Goal: Information Seeking & Learning: Understand process/instructions

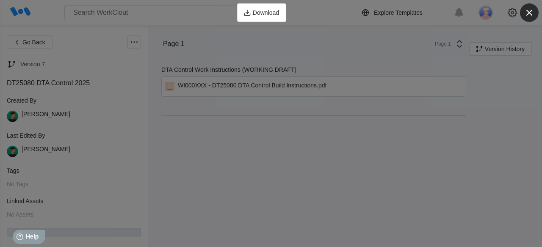
click at [533, 17] on icon "button" at bounding box center [529, 13] width 12 height 12
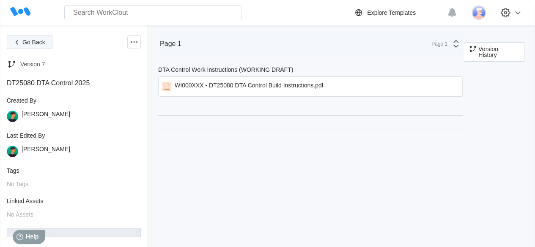
click at [42, 44] on span "Go Back" at bounding box center [33, 42] width 23 height 6
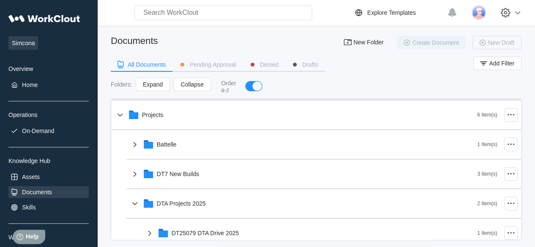
scroll to position [42, 0]
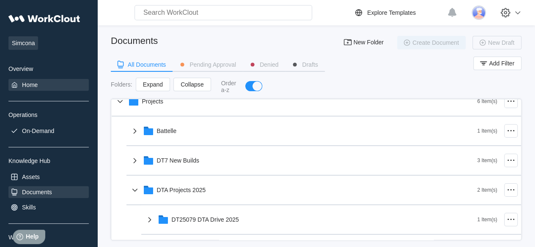
click at [44, 85] on div "Home" at bounding box center [48, 85] width 80 height 12
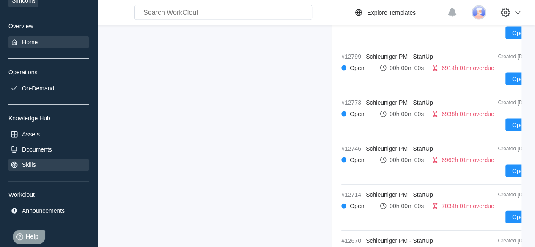
scroll to position [57, 0]
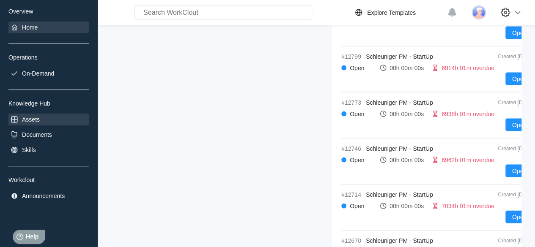
click at [38, 124] on div "Assets" at bounding box center [48, 120] width 80 height 12
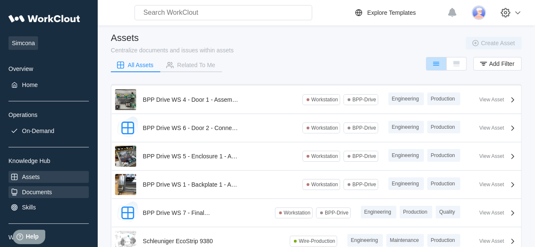
click at [52, 191] on div "Documents" at bounding box center [48, 193] width 80 height 12
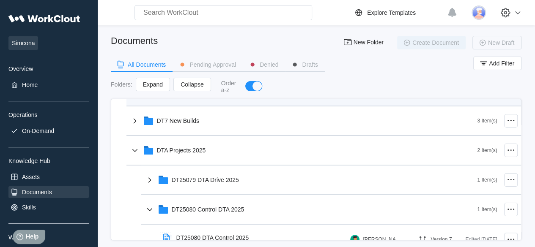
scroll to position [85, 0]
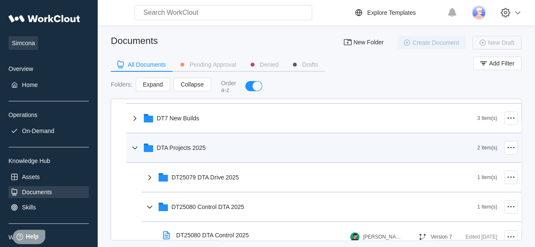
click at [131, 152] on icon at bounding box center [135, 148] width 10 height 10
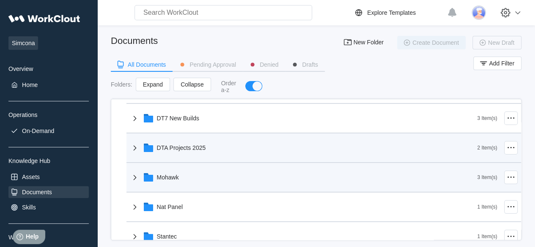
scroll to position [126, 0]
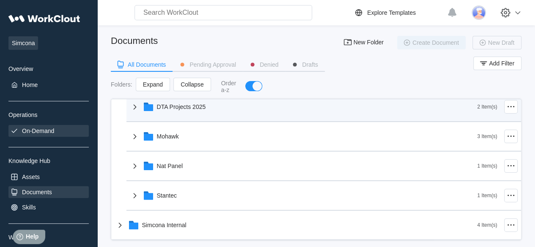
click at [44, 132] on div "On-Demand" at bounding box center [38, 131] width 32 height 7
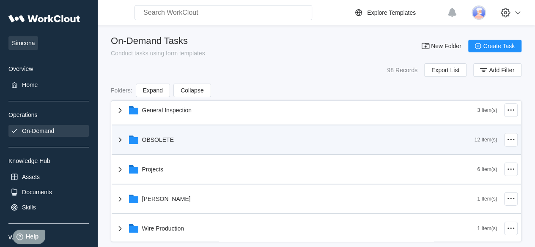
scroll to position [7, 0]
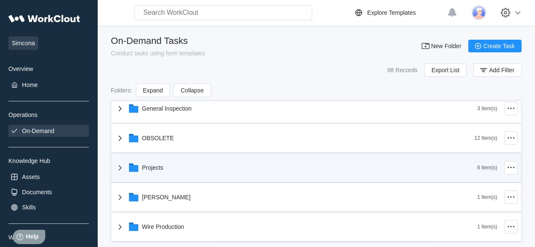
click at [158, 166] on div "Projects" at bounding box center [153, 168] width 22 height 7
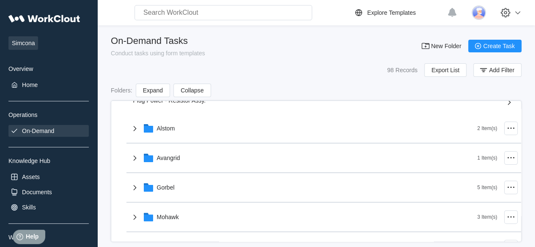
scroll to position [134, 0]
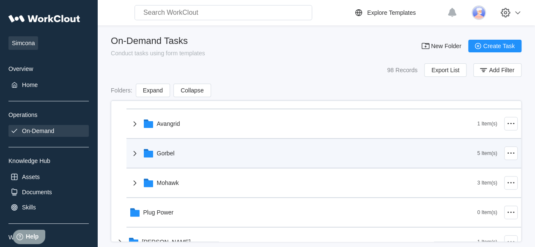
click at [145, 151] on icon at bounding box center [148, 154] width 9 height 7
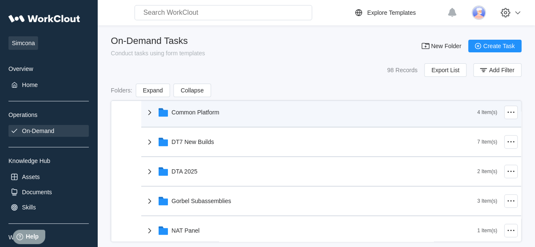
scroll to position [219, 0]
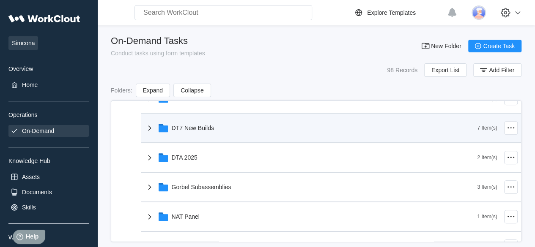
click at [169, 132] on div "DT7 New Builds" at bounding box center [311, 128] width 333 height 22
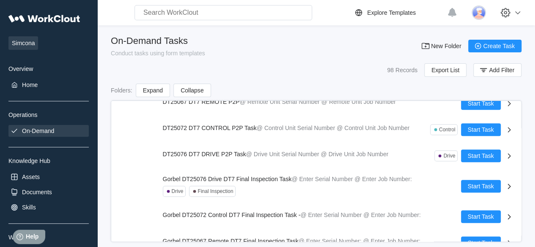
scroll to position [303, 0]
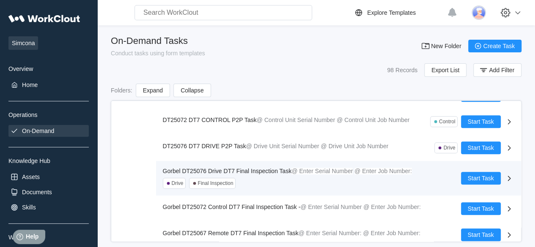
click at [278, 170] on span "Gorbel DT25076 Drive DT7 Final Inspection Task" at bounding box center [227, 171] width 129 height 7
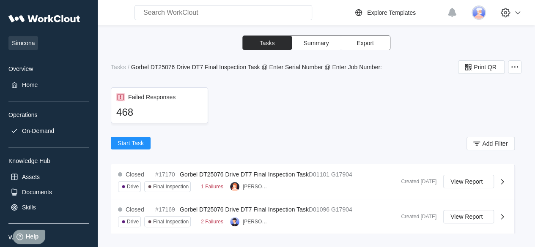
scroll to position [127, 0]
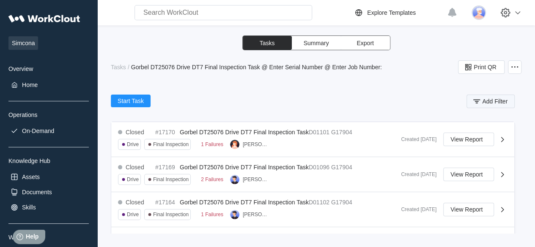
click at [482, 102] on span "Add Filter" at bounding box center [494, 102] width 25 height 6
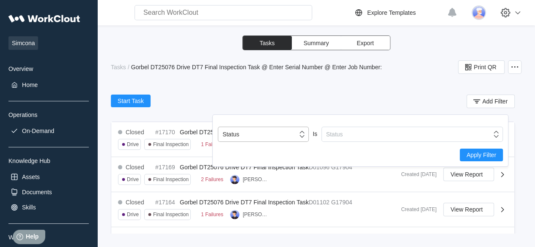
click at [302, 136] on icon at bounding box center [301, 134] width 9 height 9
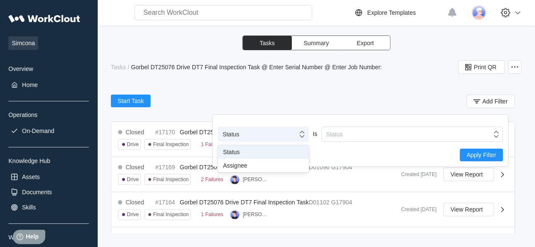
click at [302, 136] on icon at bounding box center [301, 134] width 9 height 9
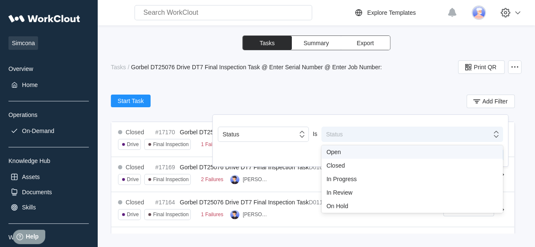
click at [493, 135] on icon at bounding box center [496, 134] width 9 height 9
click at [496, 132] on icon at bounding box center [496, 134] width 9 height 9
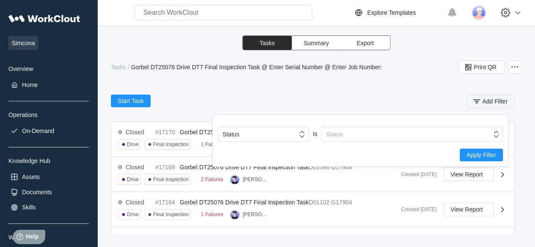
click at [482, 103] on span "Add Filter" at bounding box center [494, 102] width 25 height 6
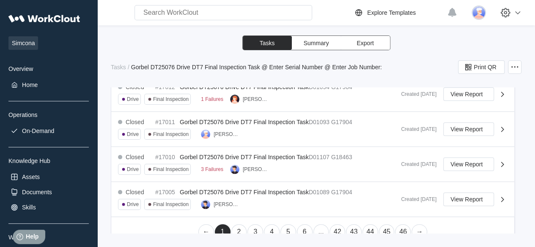
scroll to position [564, 0]
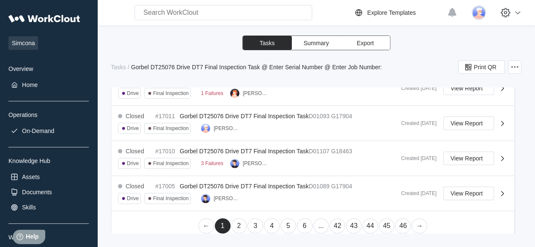
click at [269, 219] on link "4" at bounding box center [272, 226] width 16 height 15
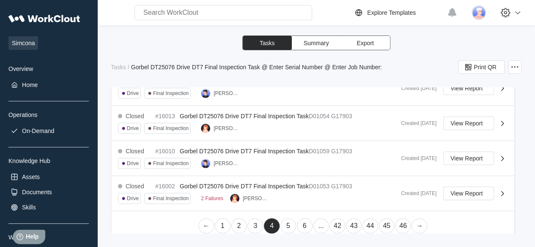
click at [305, 220] on link "6" at bounding box center [305, 226] width 16 height 15
click at [319, 219] on link "8" at bounding box center [321, 226] width 16 height 15
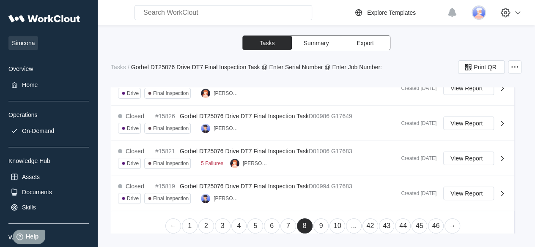
click at [333, 219] on link "10" at bounding box center [338, 226] width 16 height 15
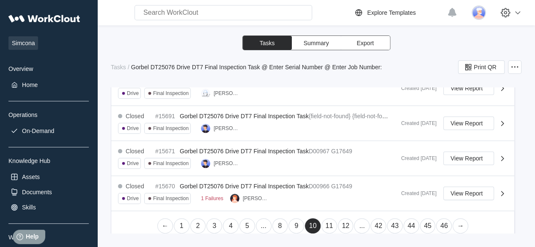
click at [341, 219] on link "12" at bounding box center [346, 226] width 16 height 15
click at [345, 220] on link "14" at bounding box center [346, 226] width 16 height 15
click at [348, 219] on link "16" at bounding box center [346, 226] width 16 height 15
click at [344, 220] on link "18" at bounding box center [346, 226] width 16 height 15
click at [344, 220] on link "20" at bounding box center [346, 226] width 16 height 15
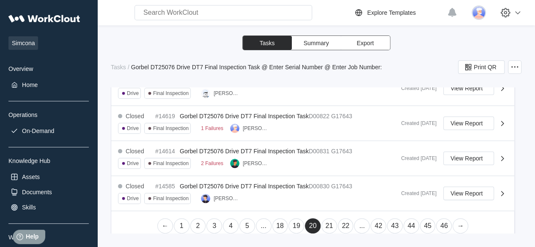
click at [344, 220] on link "22" at bounding box center [346, 226] width 16 height 15
click at [344, 220] on link "24" at bounding box center [346, 226] width 16 height 15
click at [341, 219] on link "26" at bounding box center [346, 226] width 16 height 15
click at [294, 220] on link "25" at bounding box center [297, 226] width 16 height 15
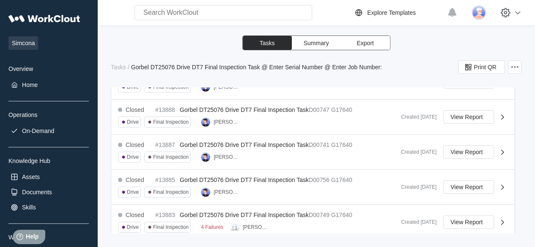
scroll to position [353, 0]
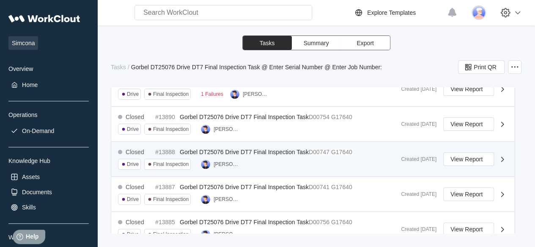
click at [306, 149] on span "Gorbel DT25076 Drive DT7 Final Inspection Task" at bounding box center [244, 152] width 129 height 7
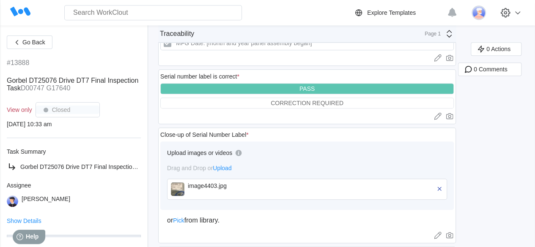
scroll to position [254, 0]
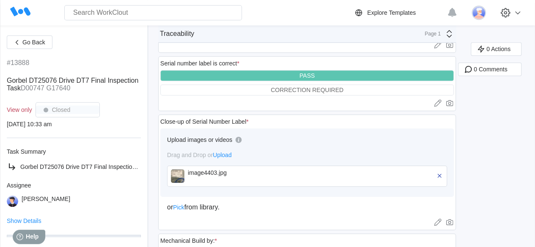
click at [178, 175] on img at bounding box center [178, 177] width 14 height 14
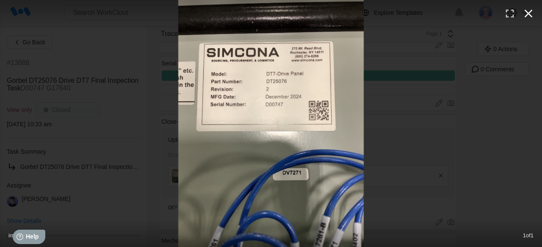
click at [531, 16] on icon "button" at bounding box center [528, 14] width 14 height 14
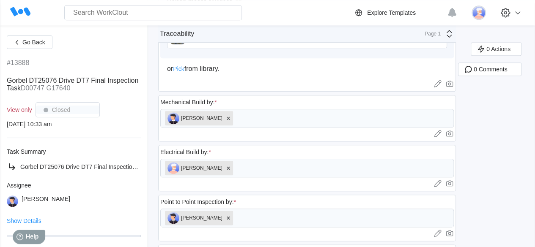
scroll to position [341, 0]
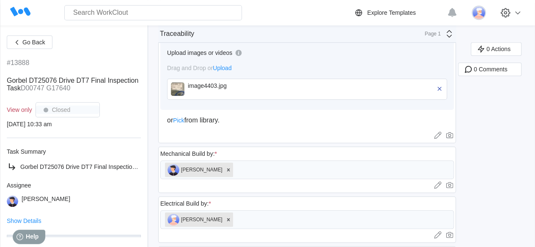
click at [453, 38] on icon at bounding box center [449, 34] width 10 height 10
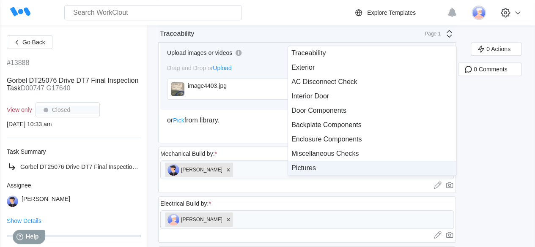
click at [322, 164] on div "Pictures" at bounding box center [372, 168] width 168 height 14
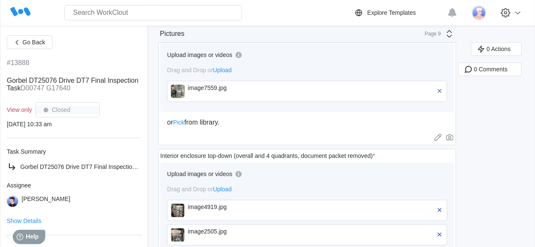
scroll to position [383, 0]
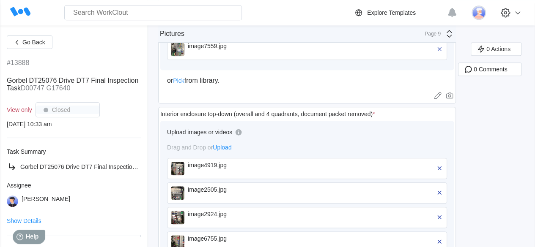
click at [179, 169] on img at bounding box center [178, 169] width 14 height 14
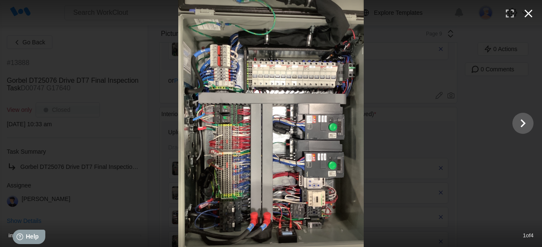
click at [525, 11] on icon "button" at bounding box center [528, 14] width 8 height 8
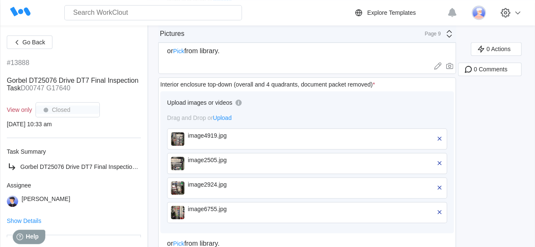
scroll to position [426, 0]
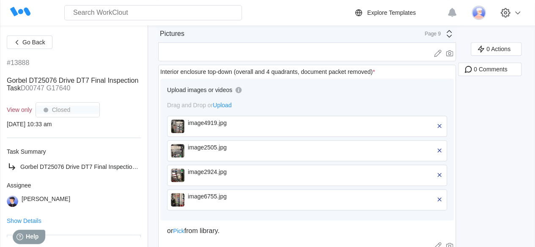
click at [179, 146] on img at bounding box center [178, 151] width 14 height 14
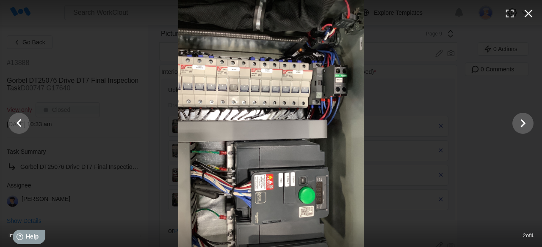
click at [531, 16] on icon "button" at bounding box center [528, 14] width 8 height 8
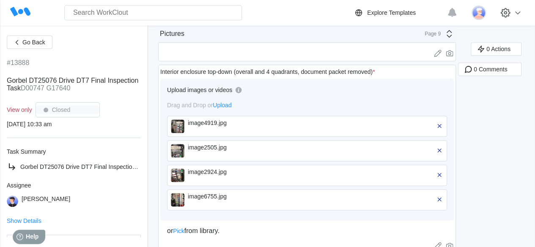
click at [179, 175] on img at bounding box center [178, 176] width 14 height 14
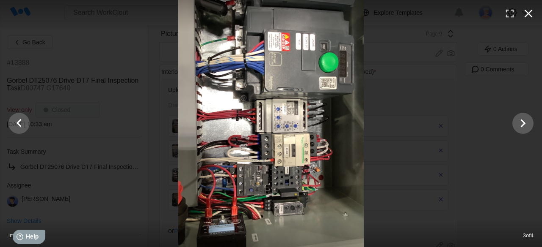
click at [532, 16] on icon "button" at bounding box center [528, 14] width 14 height 14
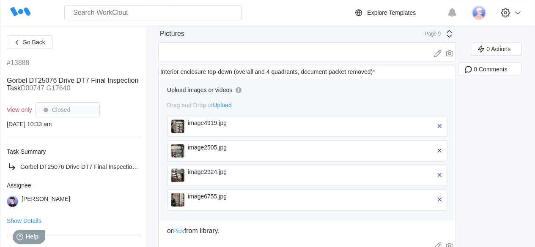
click at [179, 196] on img at bounding box center [178, 200] width 14 height 14
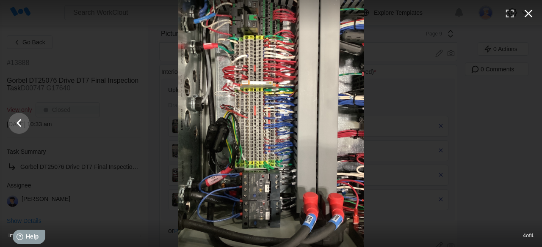
click at [528, 11] on icon "button" at bounding box center [528, 14] width 14 height 14
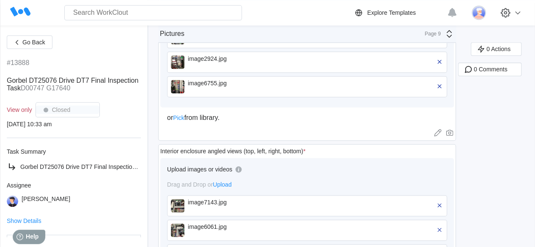
scroll to position [553, 0]
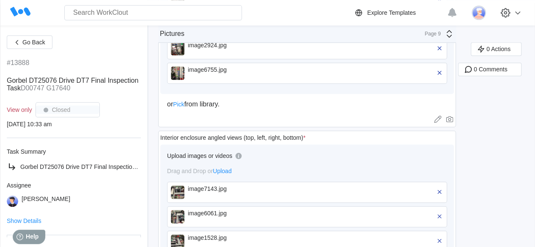
click at [180, 189] on img at bounding box center [178, 193] width 14 height 14
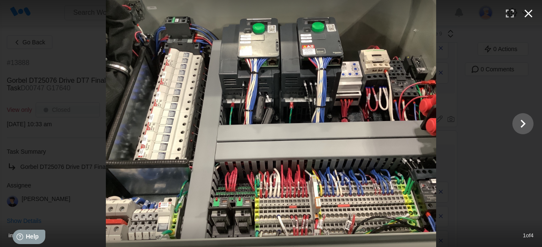
click at [530, 14] on icon "button" at bounding box center [528, 14] width 14 height 14
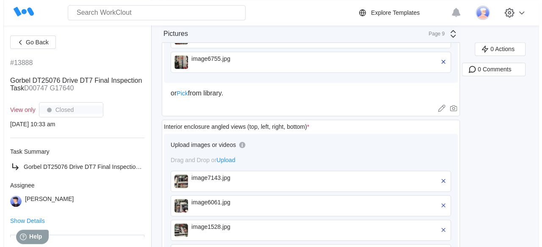
scroll to position [595, 0]
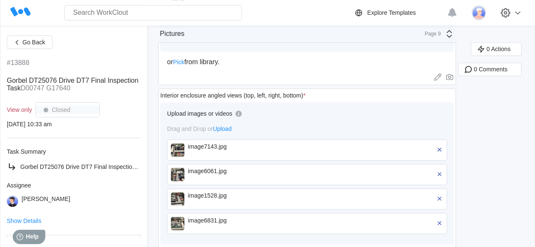
click at [184, 174] on img at bounding box center [178, 175] width 14 height 14
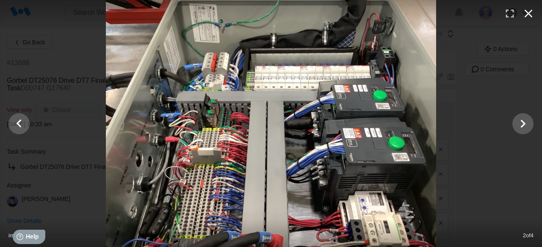
click at [531, 11] on icon "button" at bounding box center [528, 14] width 14 height 14
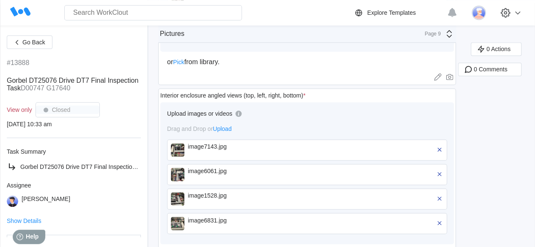
click at [174, 198] on img at bounding box center [178, 199] width 14 height 14
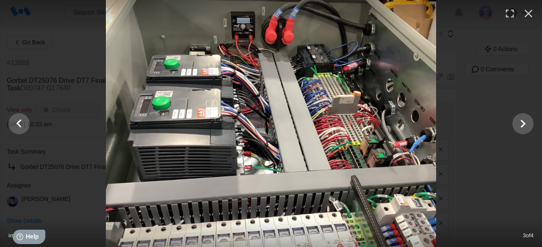
click at [287, 31] on div at bounding box center [271, 15] width 542 height 31
click at [286, 31] on div at bounding box center [271, 15] width 542 height 31
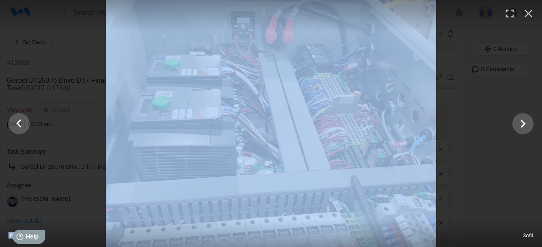
click at [286, 31] on div at bounding box center [271, 15] width 542 height 31
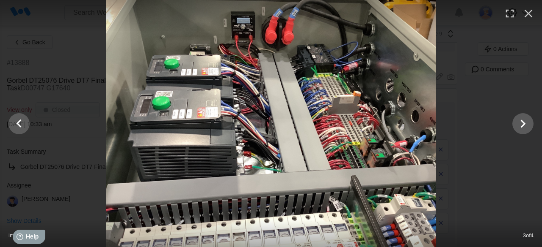
click at [286, 31] on div at bounding box center [271, 15] width 542 height 31
click at [507, 12] on icon "button" at bounding box center [510, 14] width 14 height 14
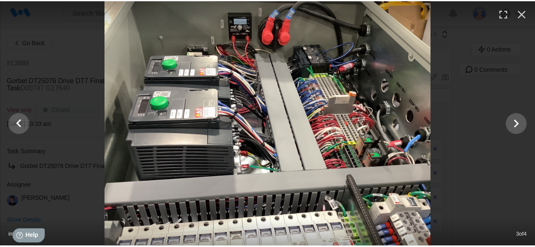
scroll to position [0, 0]
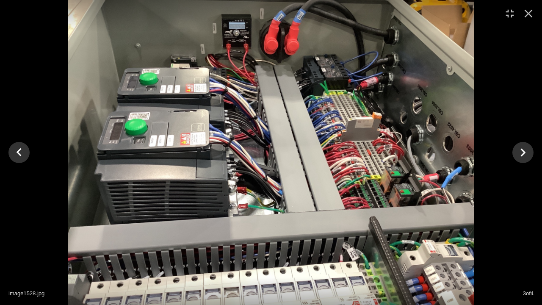
click at [225, 74] on img at bounding box center [271, 152] width 406 height 305
click at [525, 12] on icon "button" at bounding box center [528, 14] width 14 height 14
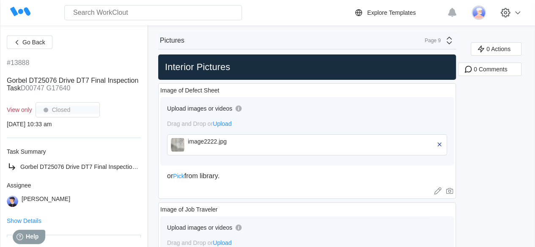
click at [449, 37] on icon at bounding box center [449, 41] width 10 height 10
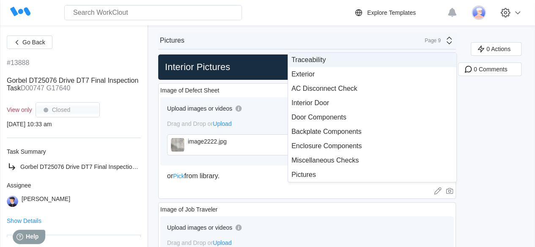
click at [333, 61] on div "Traceability" at bounding box center [372, 60] width 162 height 8
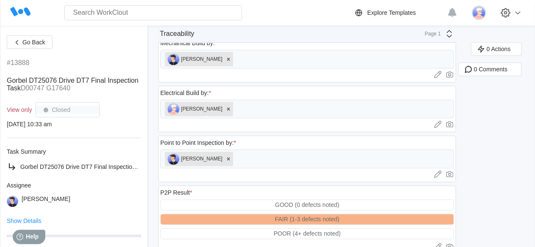
scroll to position [465, 0]
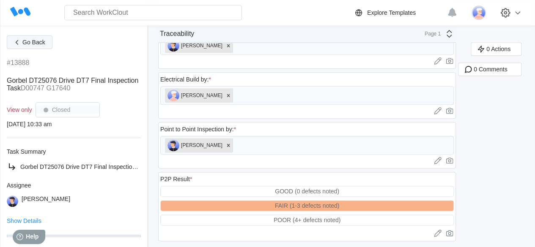
click at [36, 39] on span "Go Back" at bounding box center [33, 42] width 23 height 6
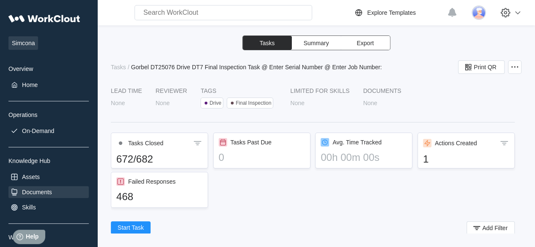
click at [40, 190] on div "Documents" at bounding box center [37, 192] width 30 height 7
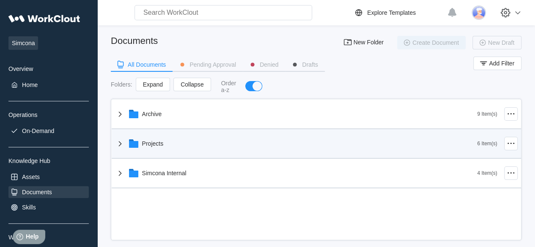
click at [135, 143] on icon at bounding box center [133, 144] width 9 height 7
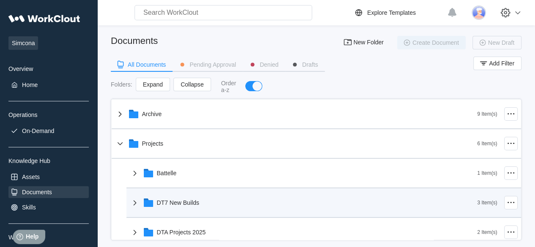
click at [175, 206] on div "DT7 New Builds" at bounding box center [178, 203] width 42 height 7
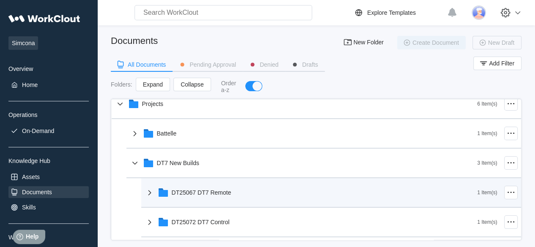
scroll to position [85, 0]
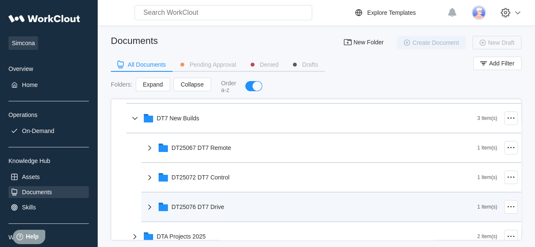
click at [208, 209] on div "DT25076 DT7 Drive" at bounding box center [198, 207] width 53 height 7
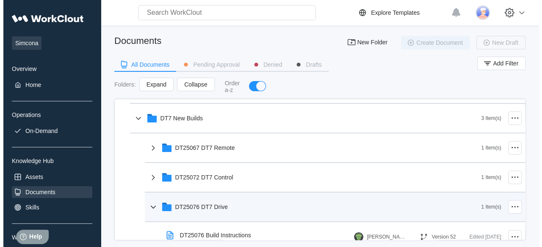
scroll to position [127, 0]
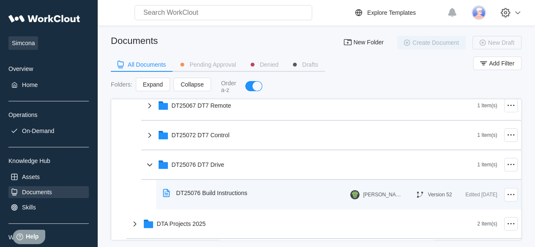
click at [212, 193] on div "DT25076 Build Instructions" at bounding box center [211, 193] width 71 height 7
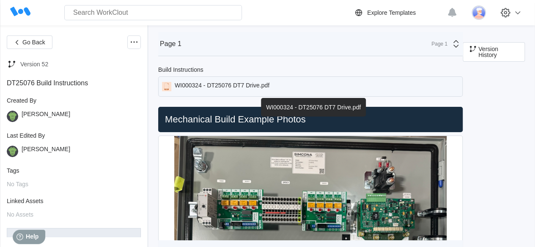
click at [224, 87] on div "WI000324 - DT25076 DT7 Drive.pdf" at bounding box center [222, 86] width 95 height 9
